Goal: Task Accomplishment & Management: Complete application form

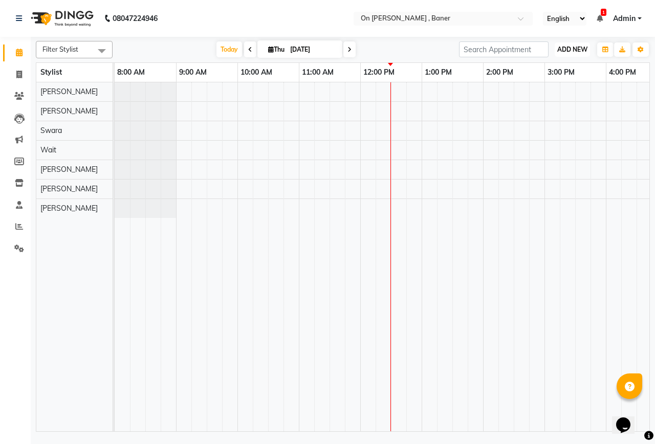
click at [582, 46] on span "ADD NEW" at bounding box center [572, 50] width 30 height 8
click at [557, 94] on link "Add Expense" at bounding box center [549, 95] width 81 height 13
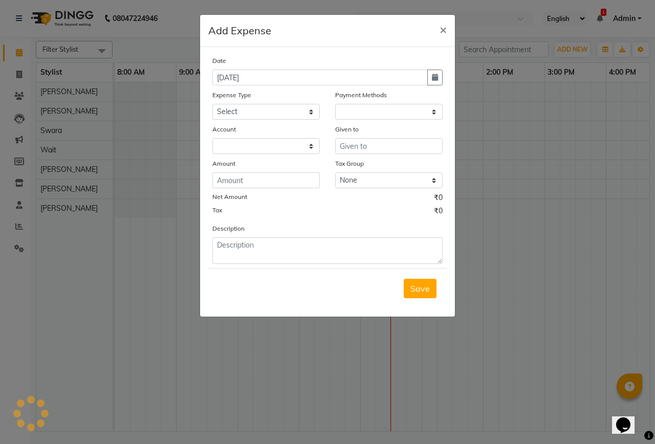
select select "1"
select select "2451"
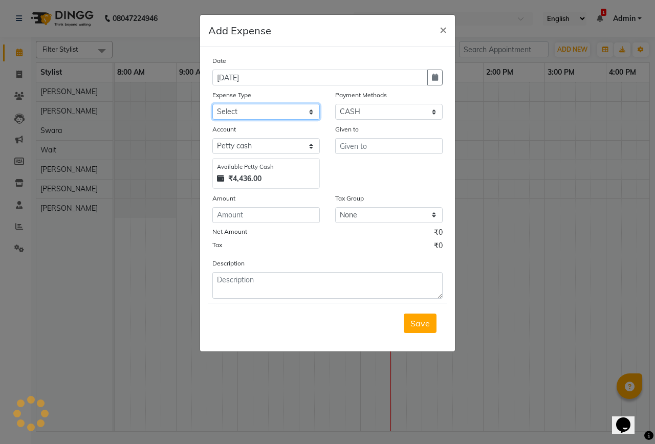
click at [311, 119] on select "Select Advance Salary Bank charges Car maintenance Cash transfer to bank Cash t…" at bounding box center [265, 112] width 107 height 16
click at [212, 104] on select "Select Advance Salary Bank charges Car maintenance Cash transfer to bank Cash t…" at bounding box center [265, 112] width 107 height 16
click at [280, 125] on div "Account" at bounding box center [265, 131] width 107 height 14
click at [277, 108] on select "Select Advance Salary Bank charges Car maintenance Cash transfer to bank Cash t…" at bounding box center [265, 112] width 107 height 16
select select "10"
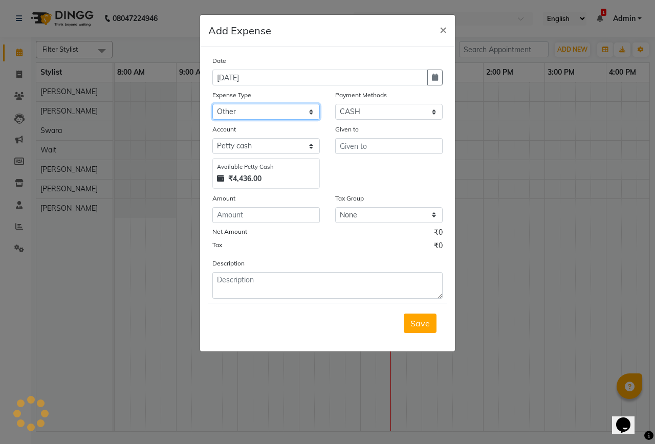
click at [212, 104] on select "Select Advance Salary Bank charges Car maintenance Cash transfer to bank Cash t…" at bounding box center [265, 112] width 107 height 16
click at [393, 149] on input "text" at bounding box center [388, 146] width 107 height 16
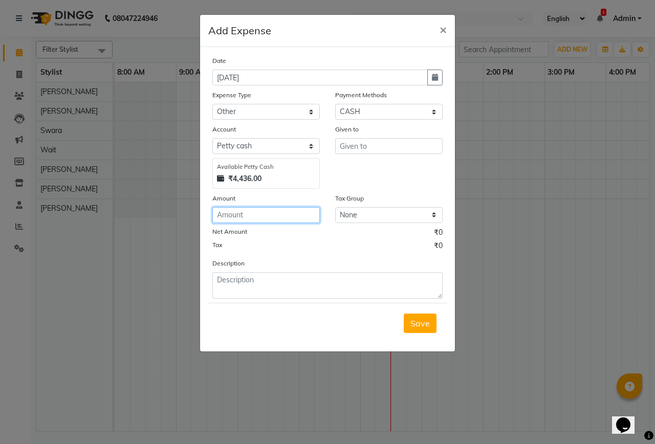
click at [246, 214] on input "number" at bounding box center [265, 215] width 107 height 16
type input "230"
click at [368, 140] on input "text" at bounding box center [388, 146] width 107 height 16
type input "hardwere"
click at [287, 271] on div "Description" at bounding box center [328, 278] width 246 height 41
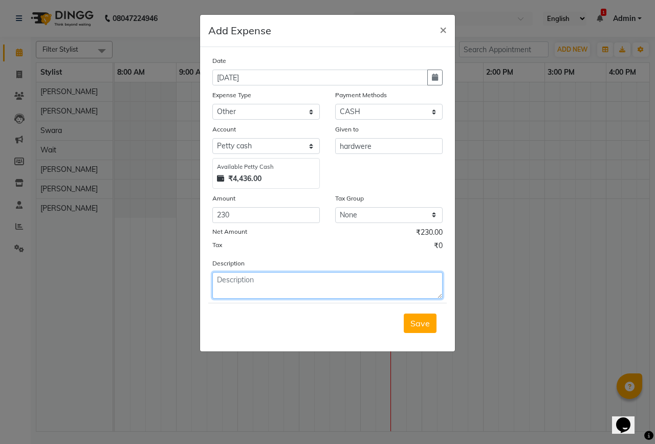
click at [264, 286] on textarea at bounding box center [327, 285] width 230 height 27
type textarea "cockoj tub 210+full 20"
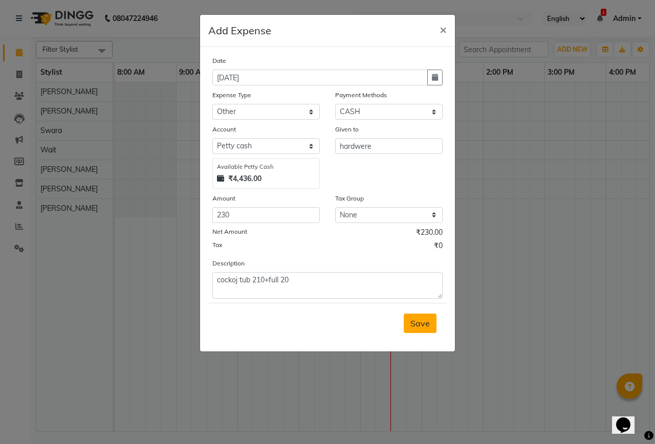
click at [424, 321] on span "Save" at bounding box center [419, 323] width 19 height 10
